Goal: Information Seeking & Learning: Learn about a topic

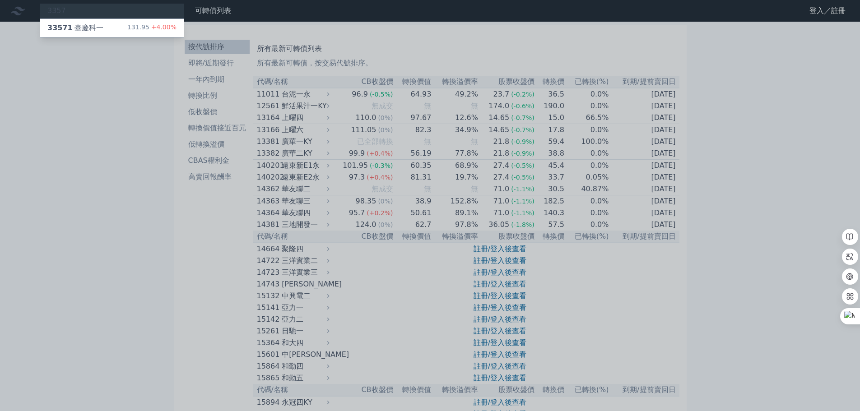
type input "3357"
click at [136, 29] on div "131.95 +4.00%" at bounding box center [151, 28] width 49 height 11
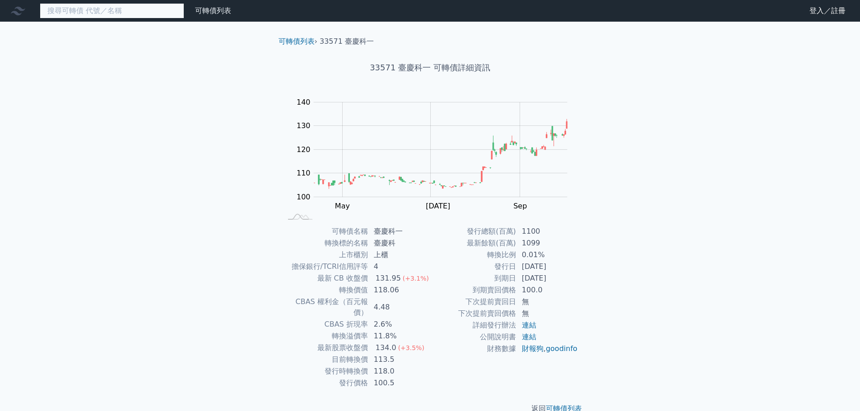
click at [160, 14] on input at bounding box center [112, 10] width 144 height 15
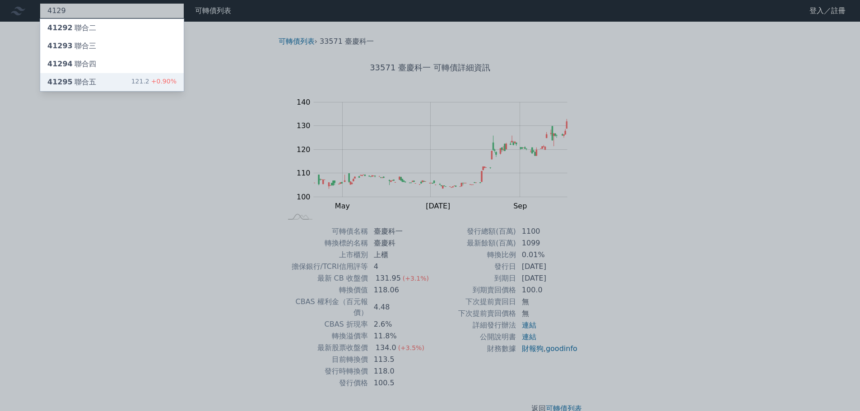
type input "4129"
click at [139, 85] on div "121.2 +0.90%" at bounding box center [153, 82] width 45 height 11
